Goal: Download file/media

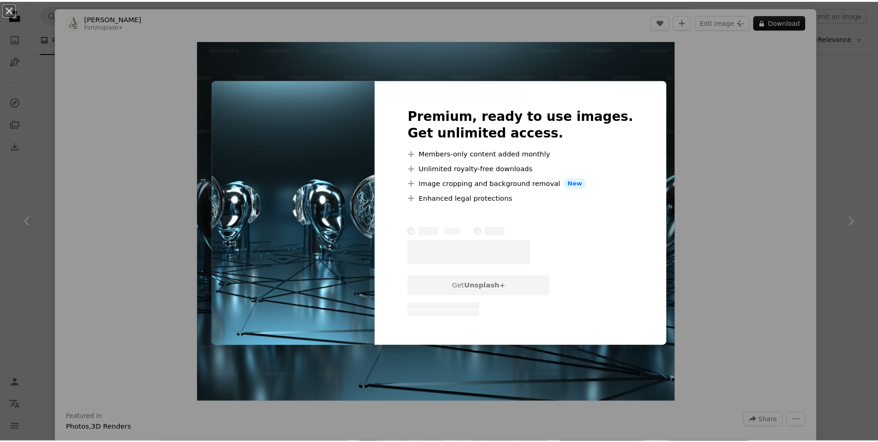
scroll to position [772, 0]
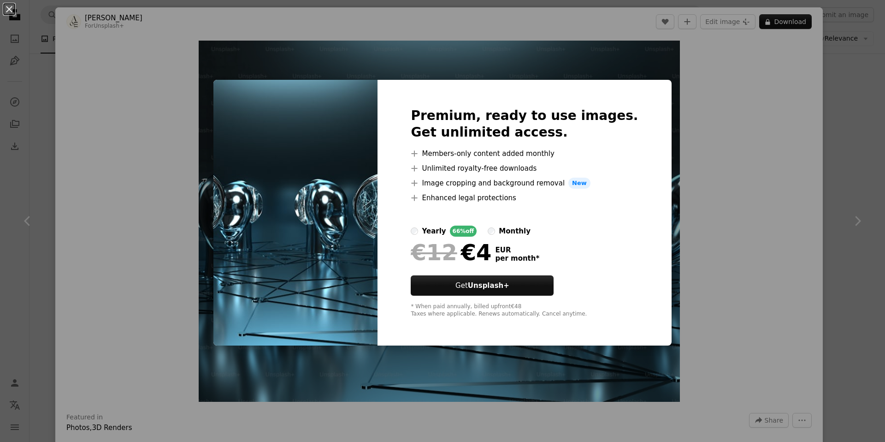
click at [738, 257] on div "An X shape Premium, ready to use images. Get unlimited access. A plus sign Memb…" at bounding box center [442, 221] width 885 height 442
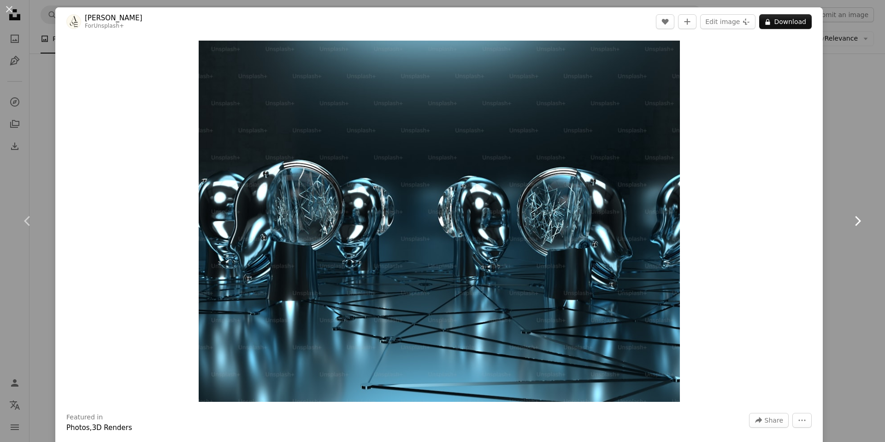
click at [845, 251] on link "Chevron right" at bounding box center [857, 221] width 55 height 88
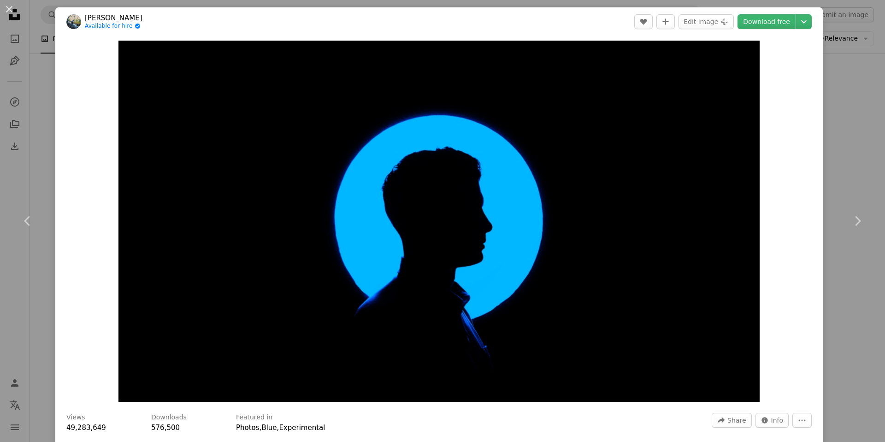
click at [855, 81] on div "An X shape Chevron left Chevron right [PERSON_NAME] Available for hire A checkm…" at bounding box center [442, 221] width 885 height 442
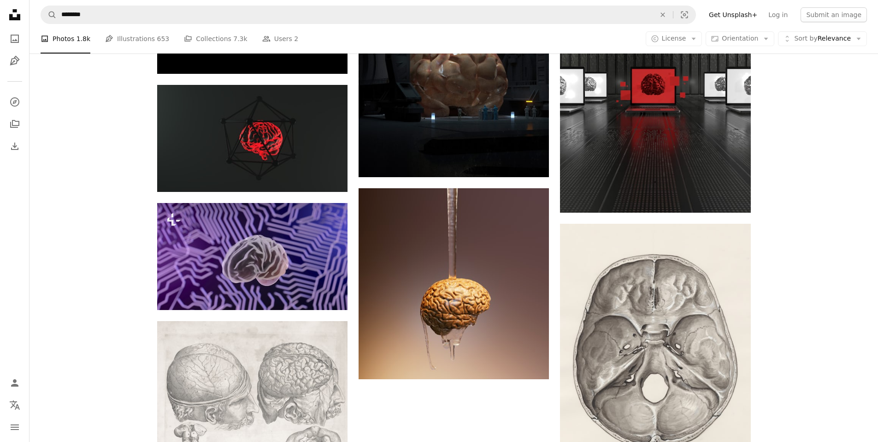
scroll to position [2364, 0]
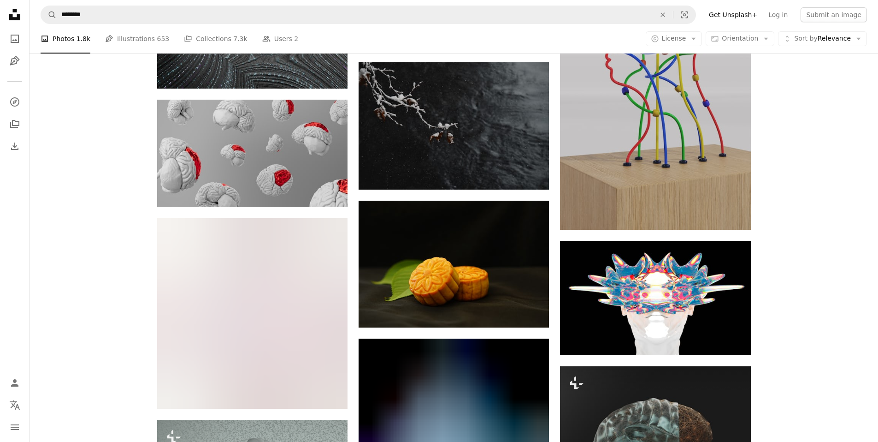
scroll to position [15910, 0]
